Goal: Task Accomplishment & Management: Use online tool/utility

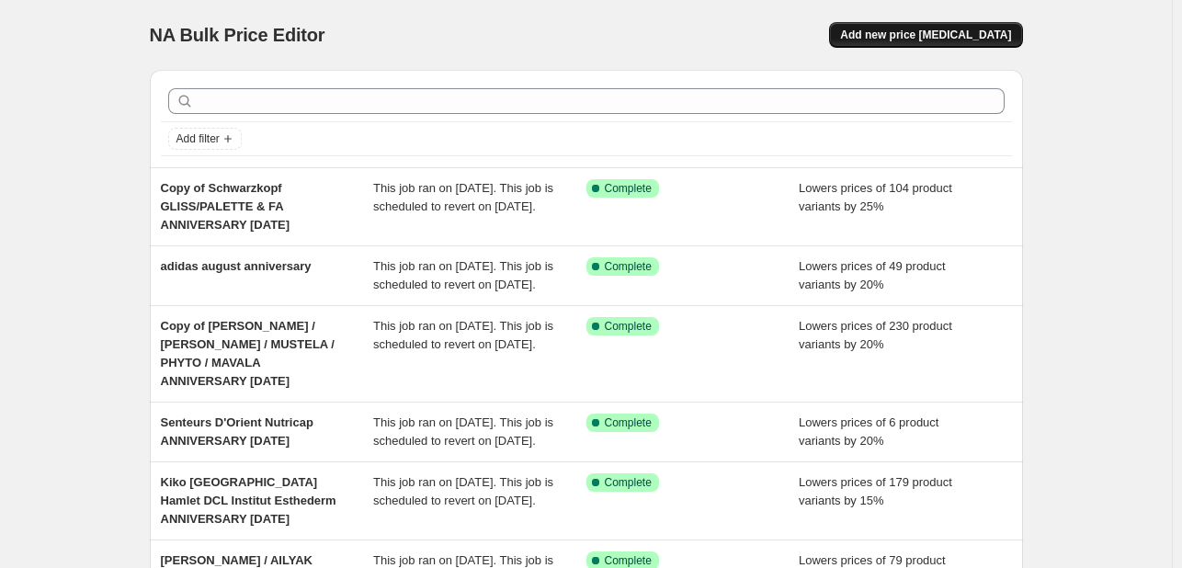
click at [889, 33] on span "Add new price [MEDICAL_DATA]" at bounding box center [925, 35] width 171 height 15
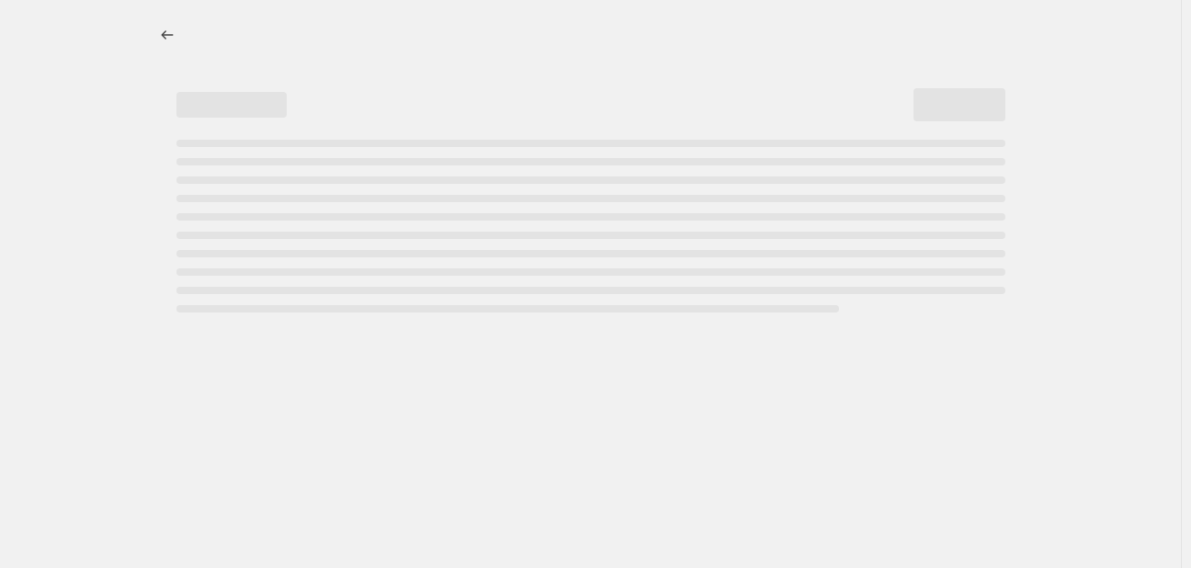
select select "percentage"
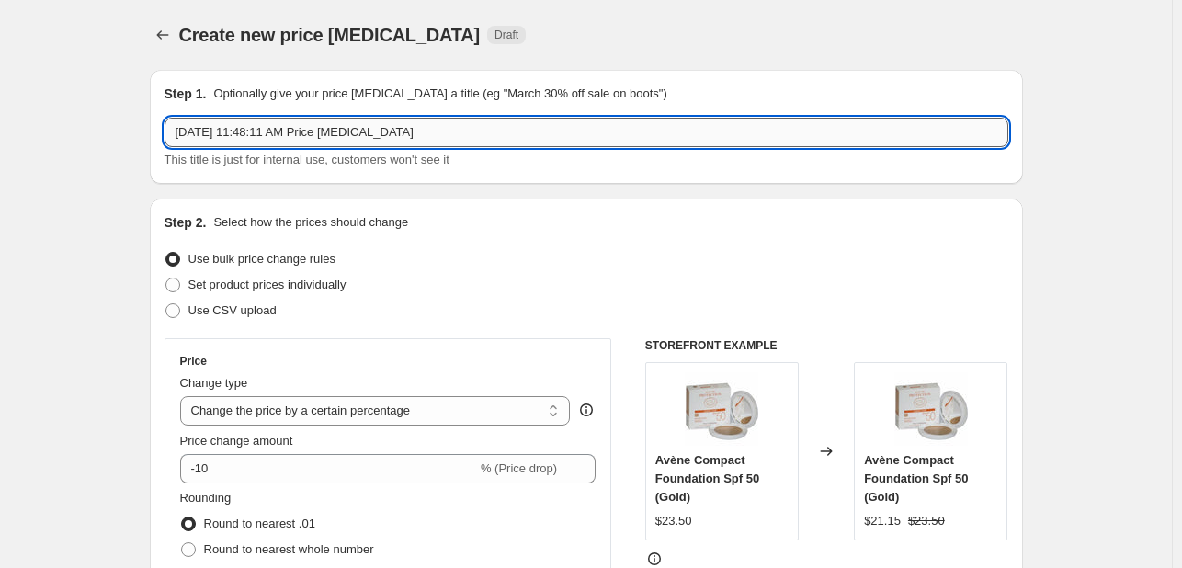
click at [446, 121] on input "[DATE] 11:48:11 AM Price [MEDICAL_DATA]" at bounding box center [587, 132] width 844 height 29
type input "[PERSON_NAME] nail rescue anniversary [DATE]"
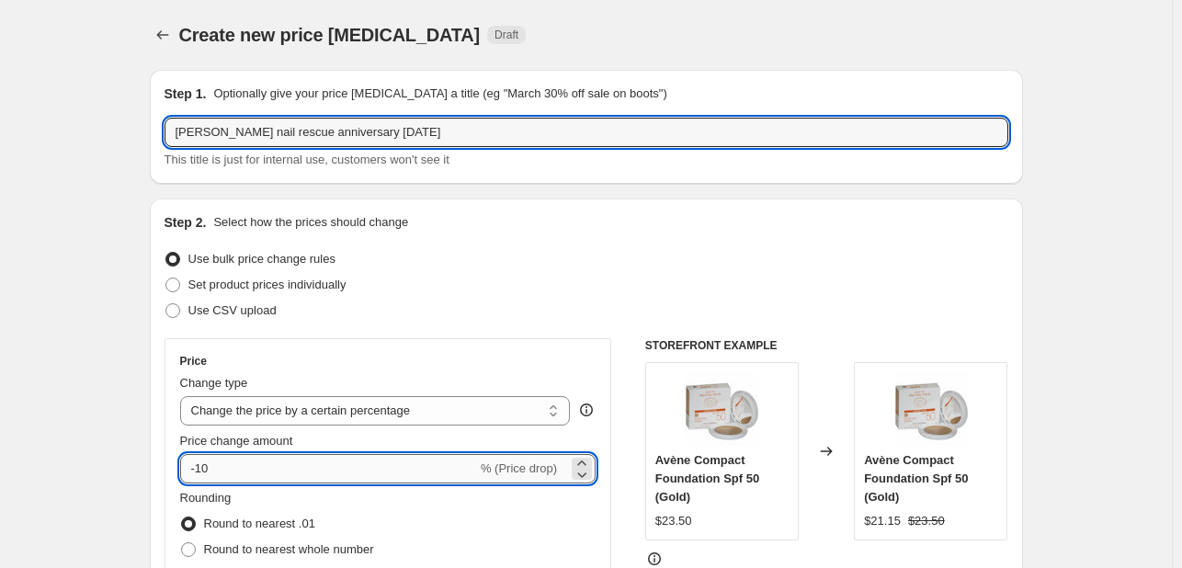
click at [253, 469] on input "-10" at bounding box center [328, 468] width 297 height 29
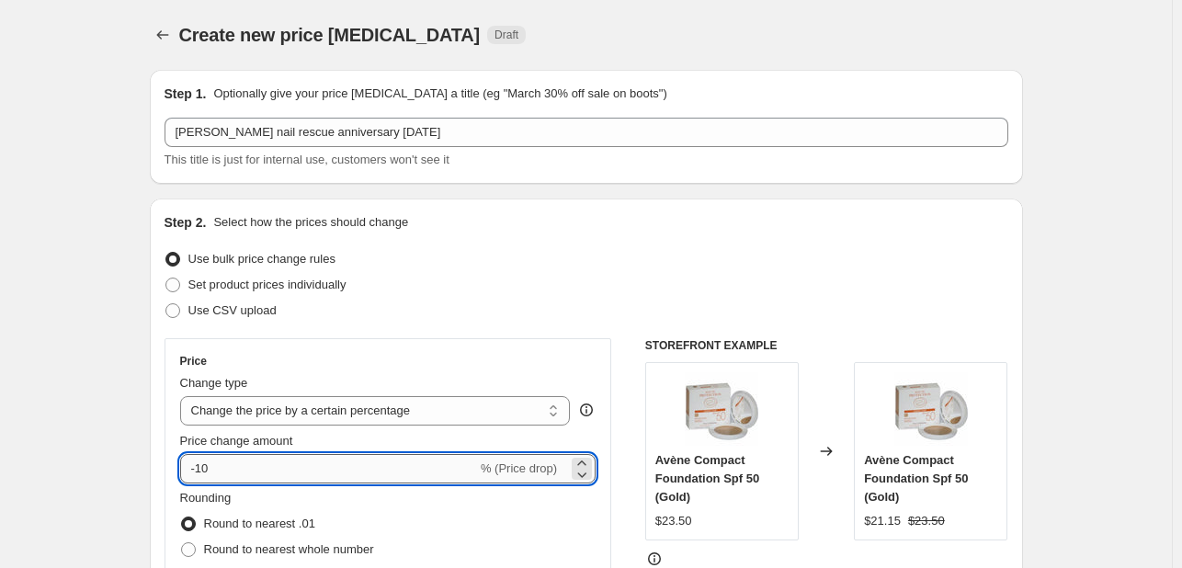
type input "-1"
type input "-25"
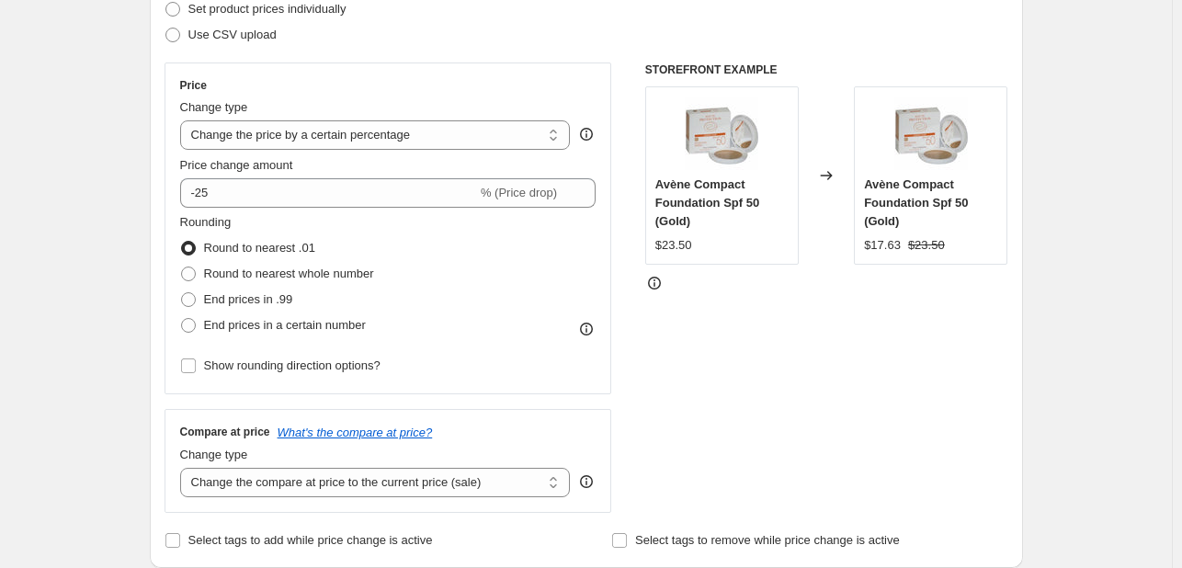
scroll to position [643, 0]
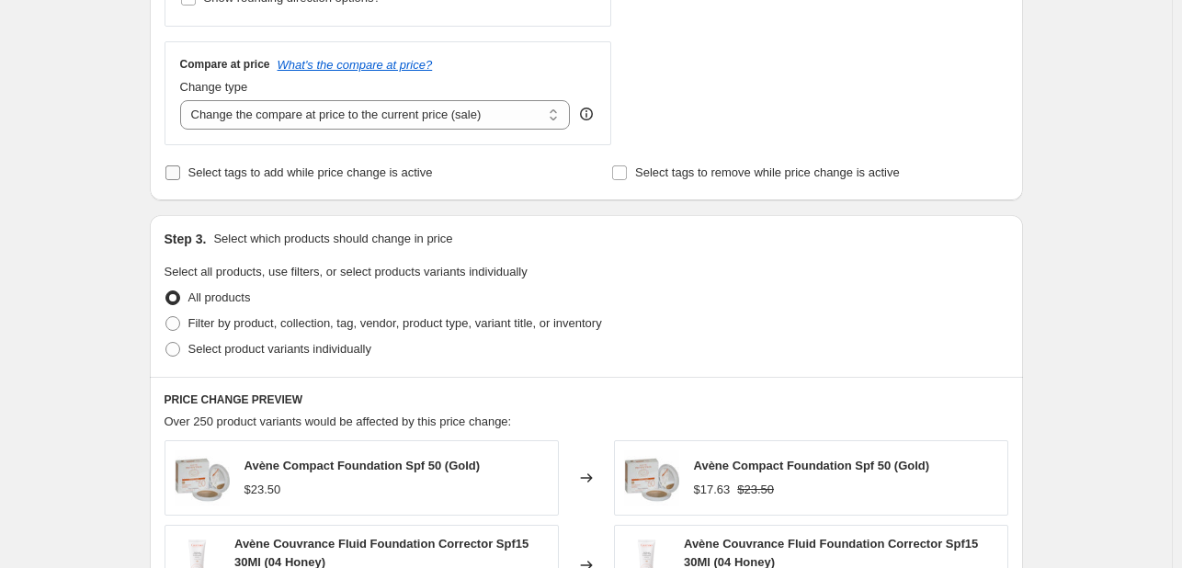
click at [233, 177] on span "Select tags to add while price change is active" at bounding box center [310, 172] width 244 height 14
click at [180, 177] on input "Select tags to add while price change is active" at bounding box center [172, 172] width 15 height 15
checkbox input "true"
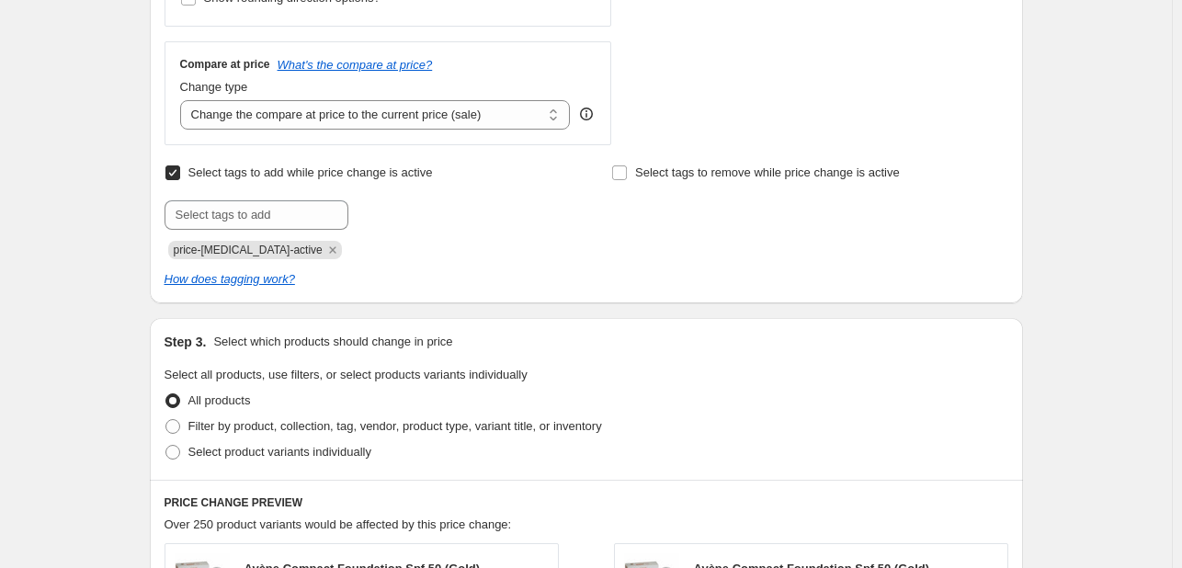
click at [324, 254] on icon "Remove price-change-job-active" at bounding box center [332, 250] width 17 height 17
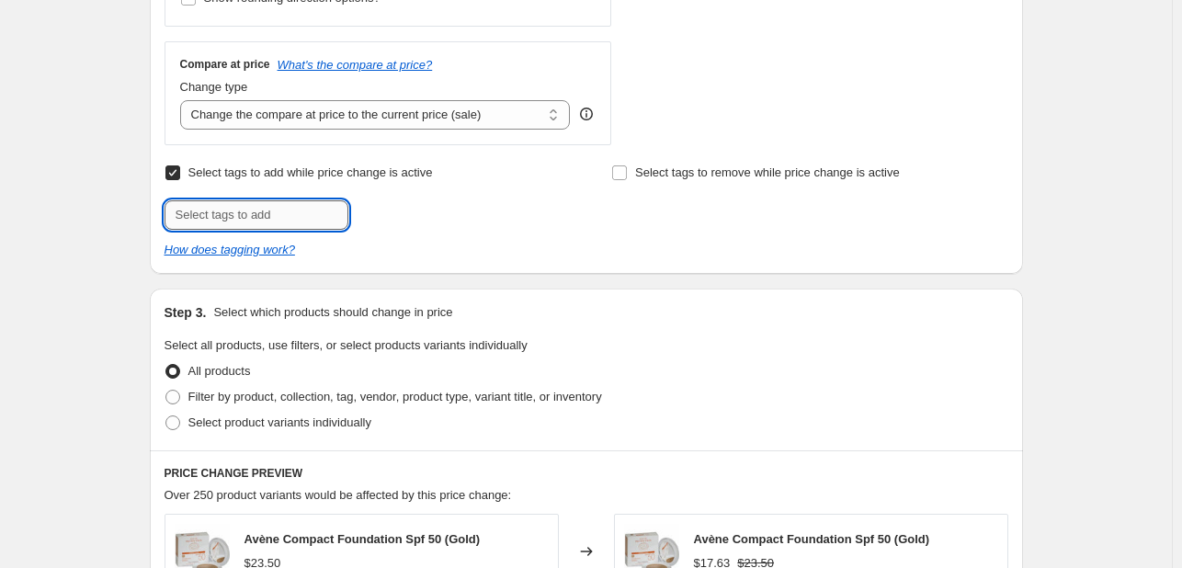
click at [296, 212] on input "text" at bounding box center [257, 214] width 184 height 29
type input "ANNV825"
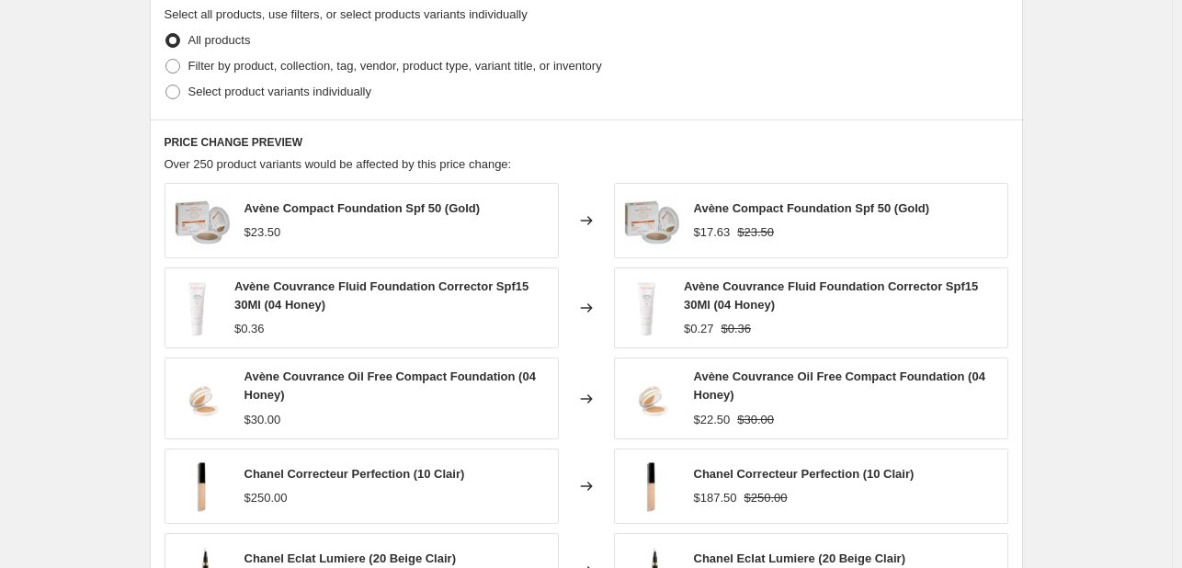
scroll to position [1011, 0]
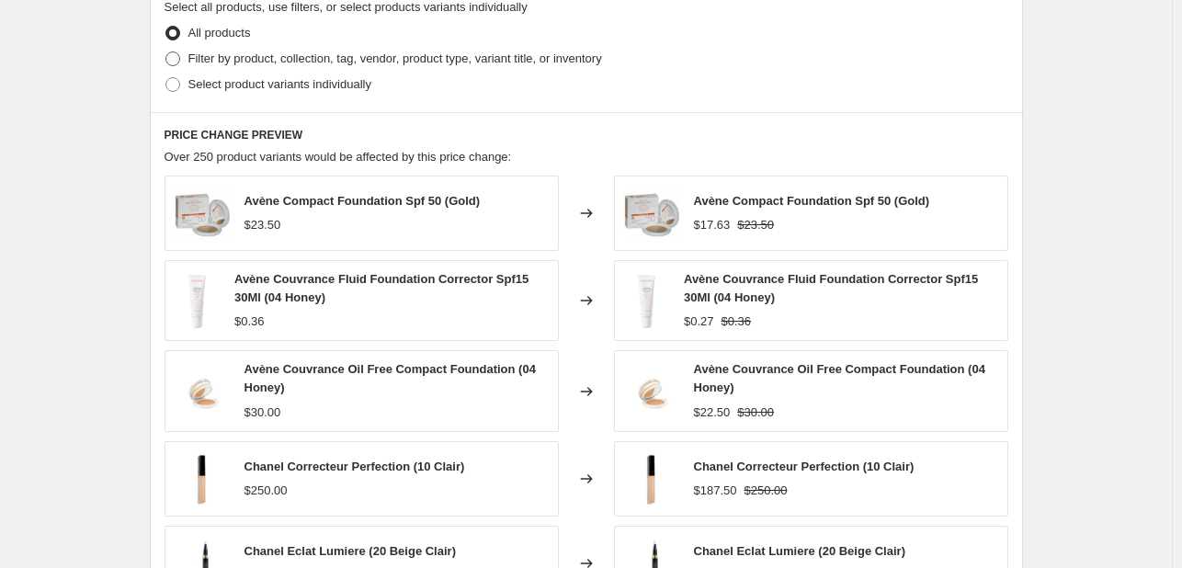
click at [452, 60] on span "Filter by product, collection, tag, vendor, product type, variant title, or inv…" at bounding box center [395, 58] width 414 height 14
click at [166, 52] on input "Filter by product, collection, tag, vendor, product type, variant title, or inv…" at bounding box center [165, 51] width 1 height 1
radio input "true"
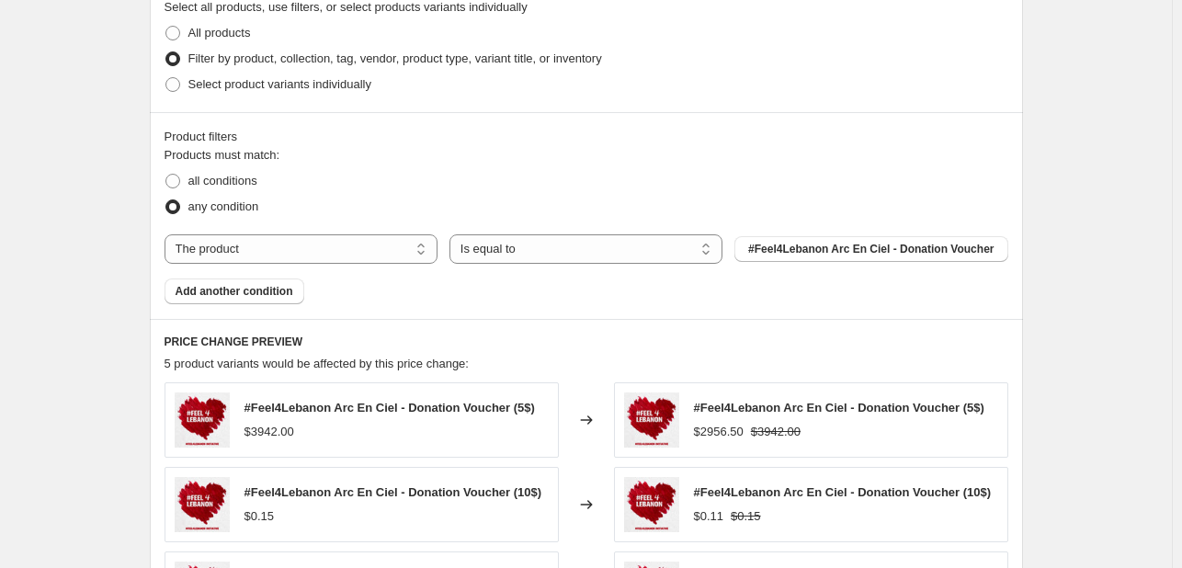
click at [323, 104] on div "Step 3. Select which products should change in price Select all products, use f…" at bounding box center [586, 31] width 873 height 162
click at [326, 88] on span "Select product variants individually" at bounding box center [279, 84] width 183 height 14
click at [166, 78] on input "Select product variants individually" at bounding box center [165, 77] width 1 height 1
radio input "true"
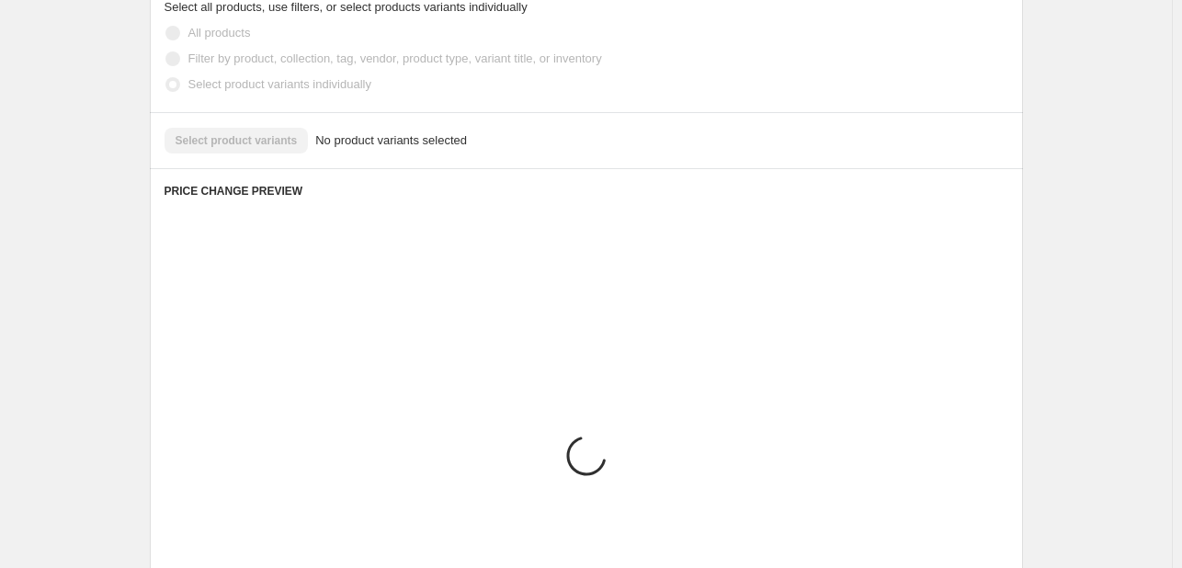
scroll to position [965, 0]
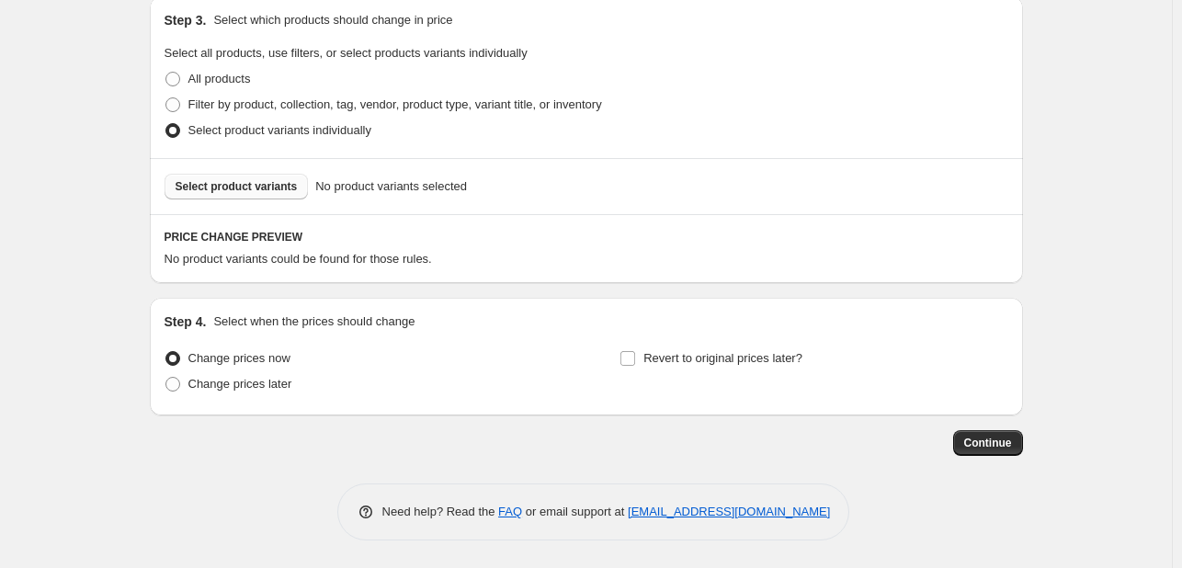
click at [268, 188] on span "Select product variants" at bounding box center [237, 186] width 122 height 15
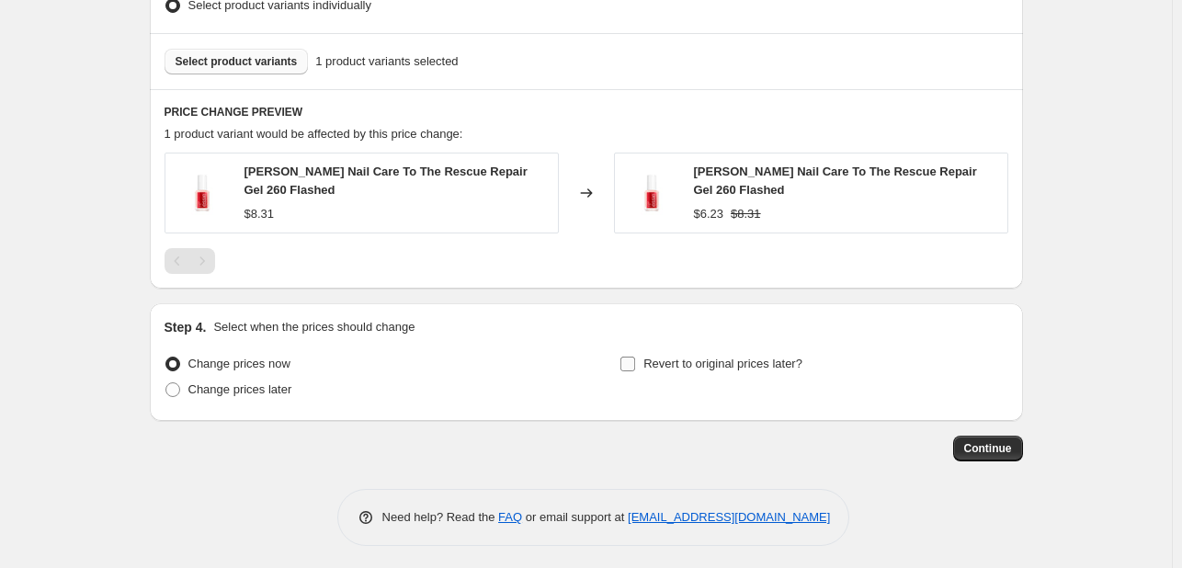
click at [687, 358] on span "Revert to original prices later?" at bounding box center [722, 364] width 159 height 14
click at [635, 358] on input "Revert to original prices later?" at bounding box center [627, 364] width 15 height 15
checkbox input "true"
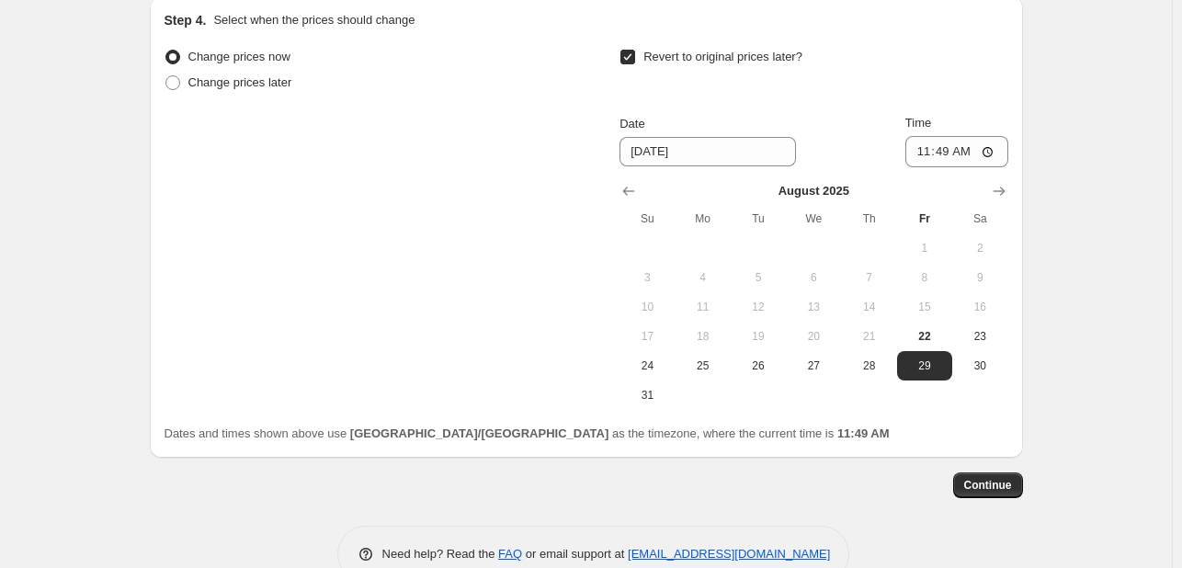
scroll to position [1434, 0]
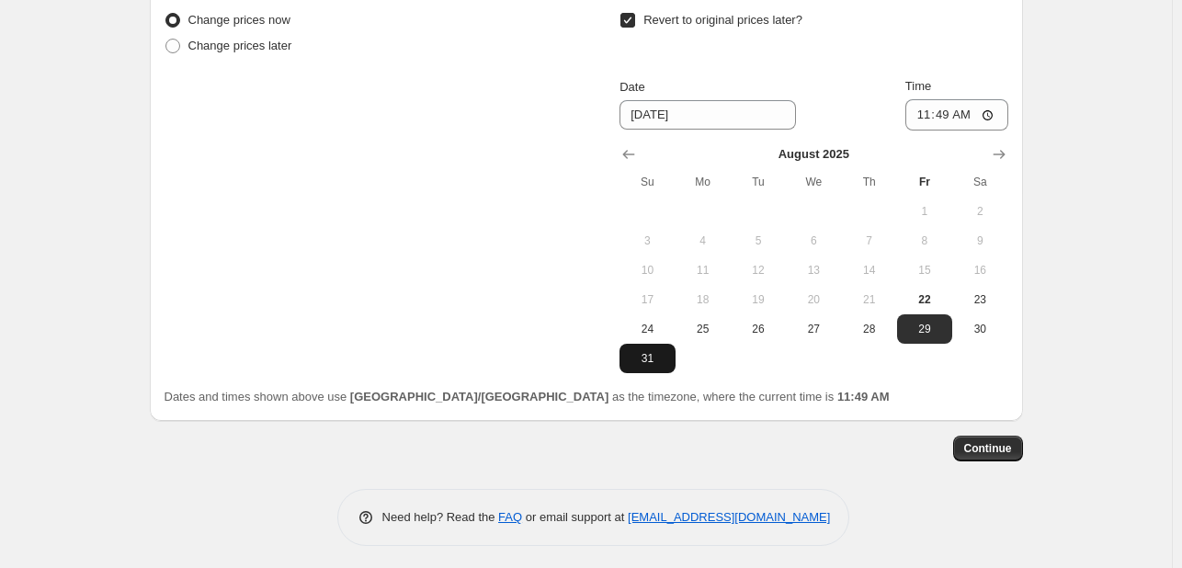
click at [642, 351] on span "31" at bounding box center [647, 358] width 40 height 15
type input "8/31/2025"
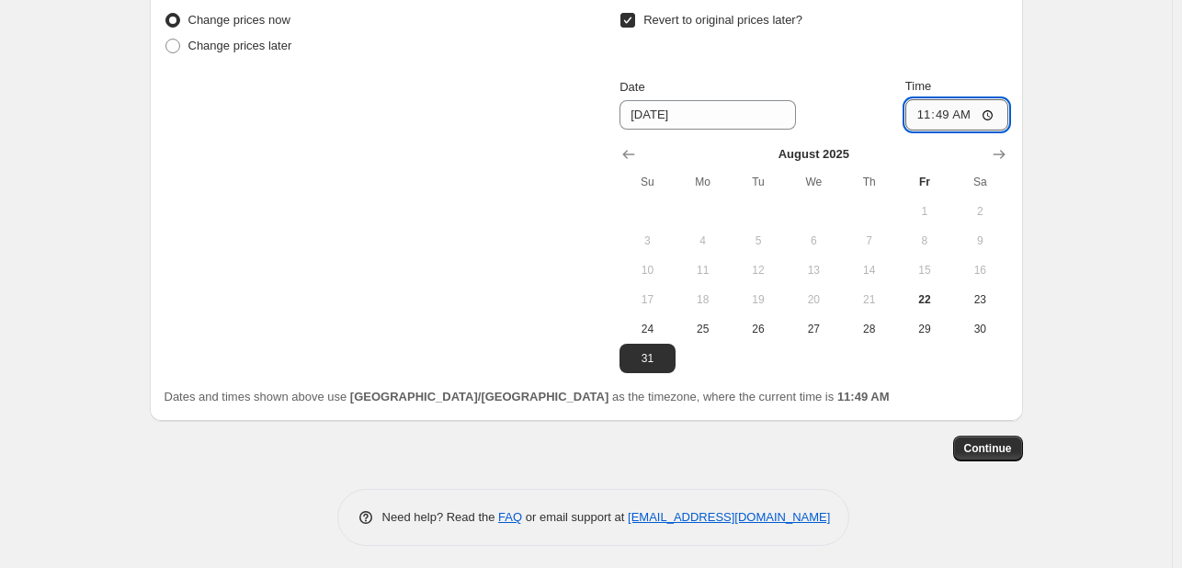
click at [959, 104] on input "11:49" at bounding box center [956, 114] width 103 height 31
type input "23:49"
click at [970, 436] on button "Continue" at bounding box center [988, 449] width 70 height 26
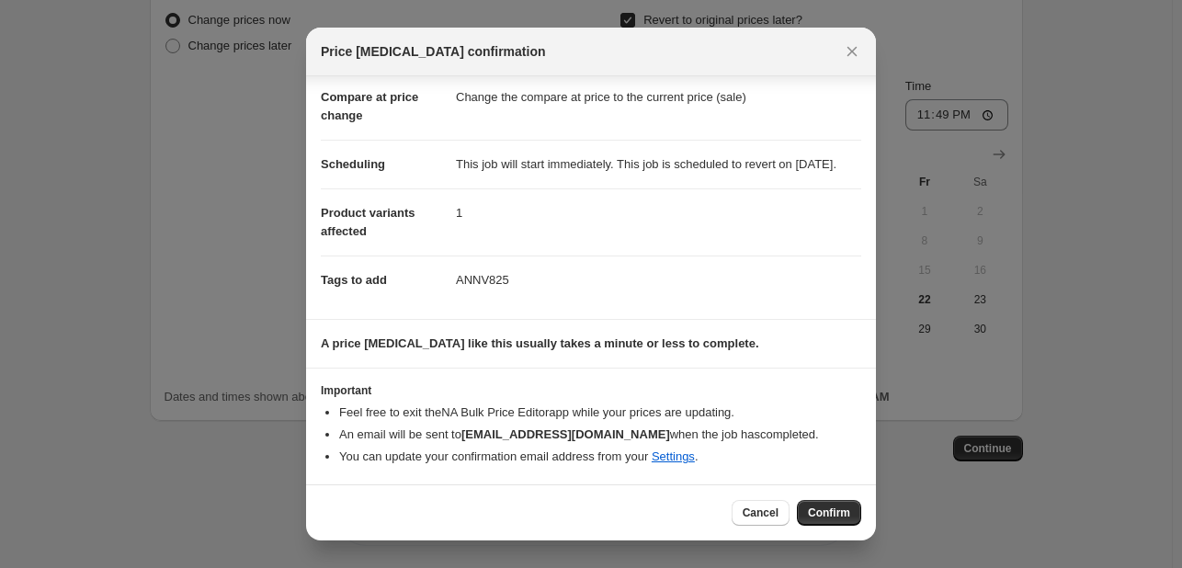
scroll to position [102, 0]
click at [837, 523] on button "Confirm" at bounding box center [829, 513] width 64 height 26
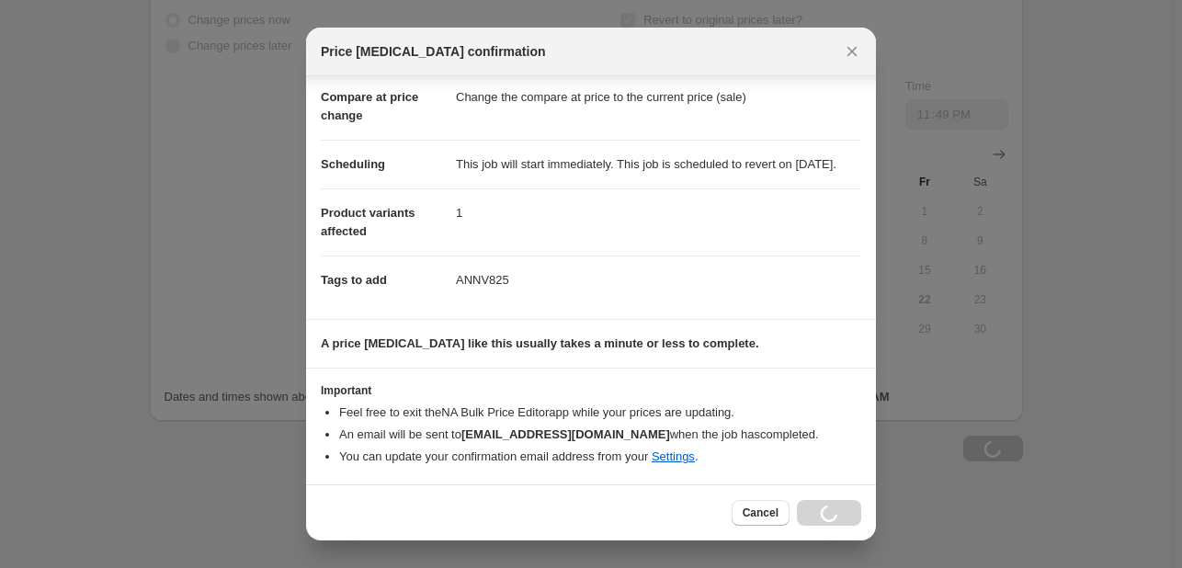
scroll to position [1434, 0]
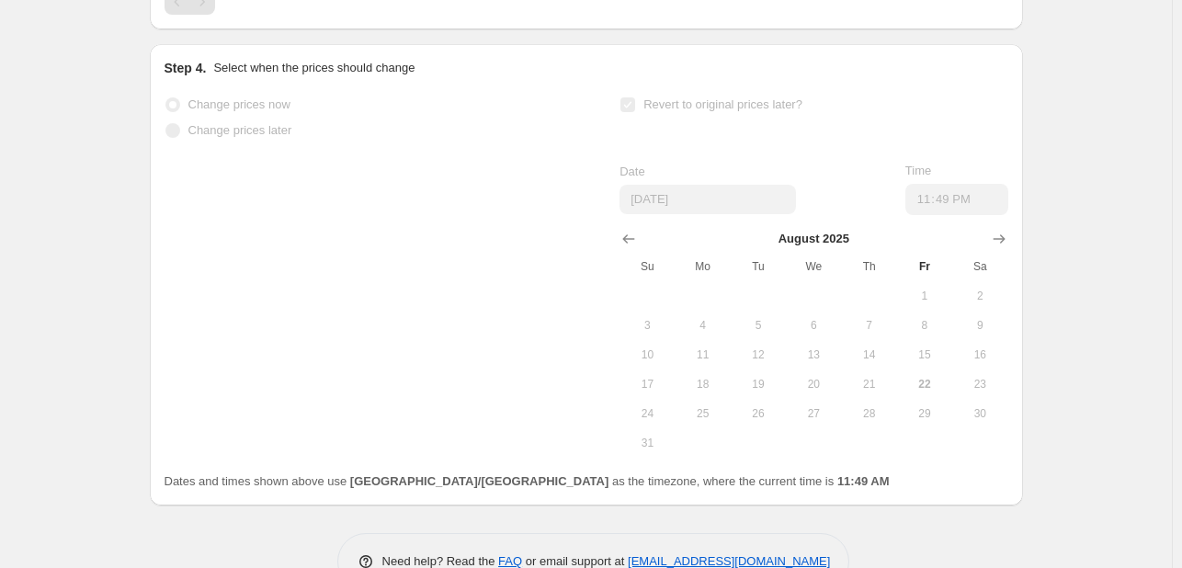
select select "percentage"
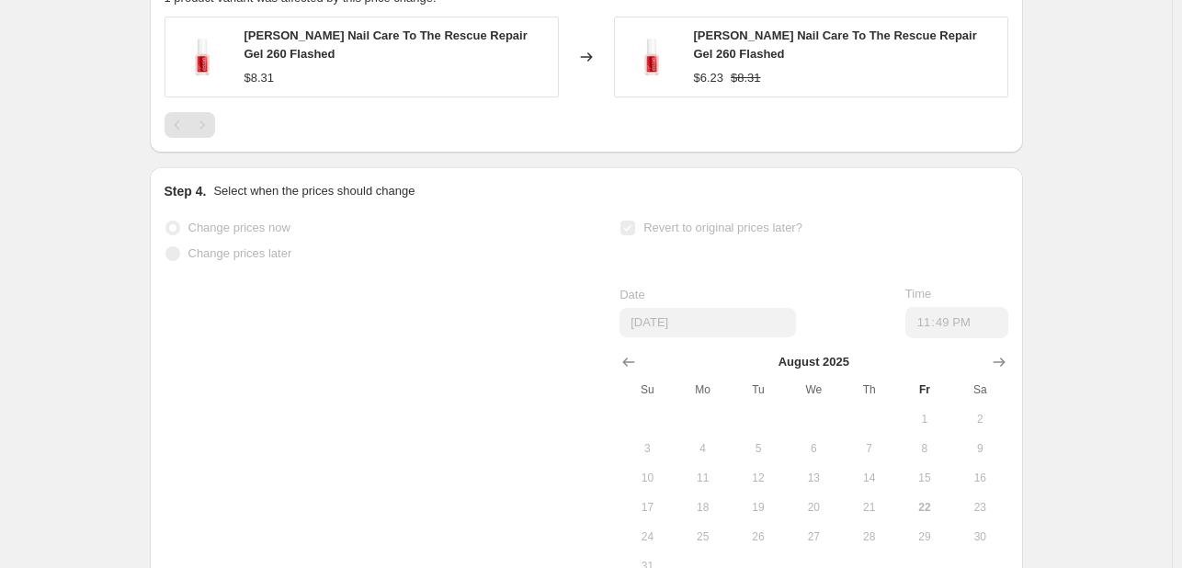
scroll to position [0, 0]
